Goal: Check status: Check status

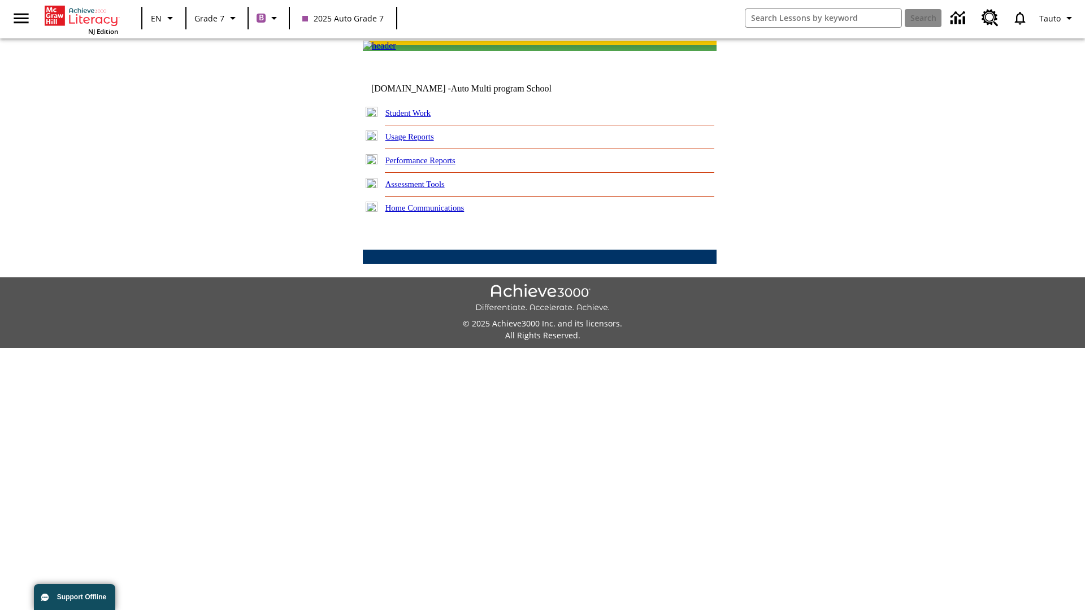
click at [415, 118] on link "Student Work" at bounding box center [407, 113] width 45 height 9
select select "/options/reports/?report_id=24&atype=7&section=2"
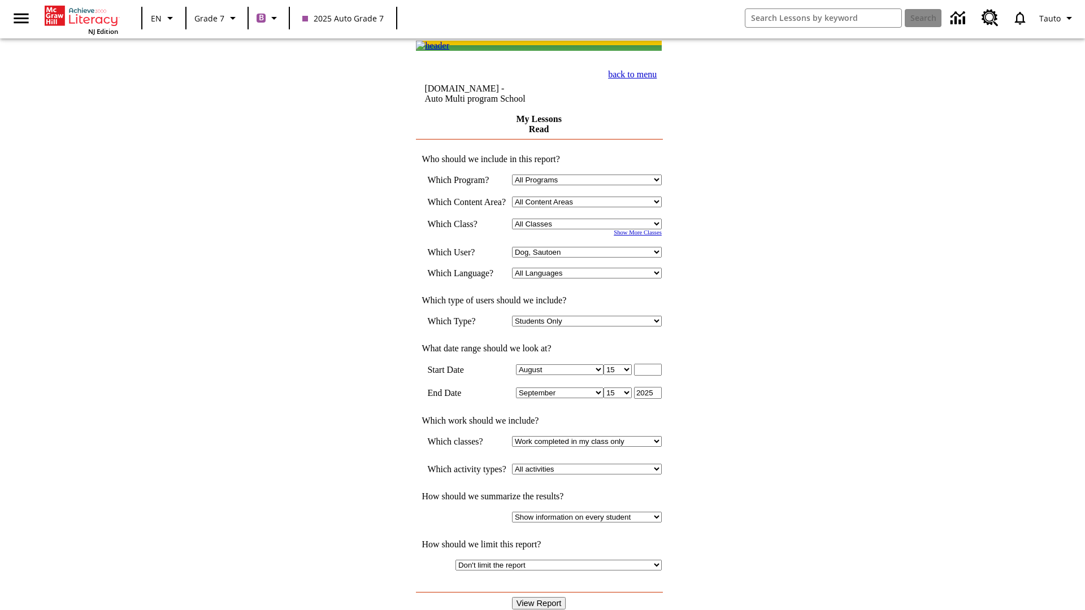
select select "21437138"
select select "4"
type input "2024"
click at [540, 597] on input "View Report" at bounding box center [539, 603] width 54 height 12
